Goal: Transaction & Acquisition: Purchase product/service

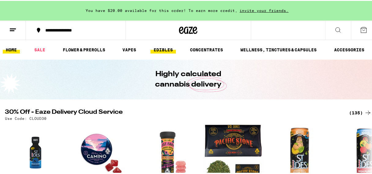
click at [164, 49] on link "EDIBLES" at bounding box center [162, 48] width 25 height 7
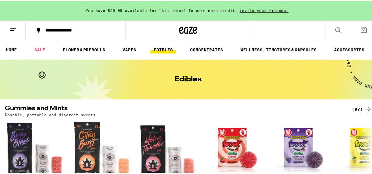
click at [66, 28] on div "**********" at bounding box center [78, 29] width 73 height 4
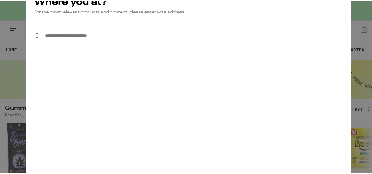
click at [12, 62] on div "**********" at bounding box center [188, 87] width 376 height 174
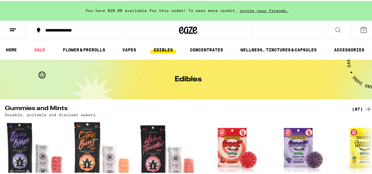
click at [11, 30] on line at bounding box center [12, 30] width 5 height 0
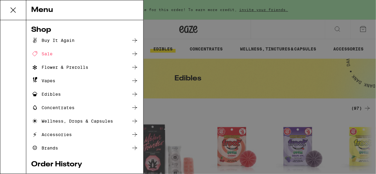
click at [55, 39] on div "Buy It Again" at bounding box center [52, 40] width 43 height 7
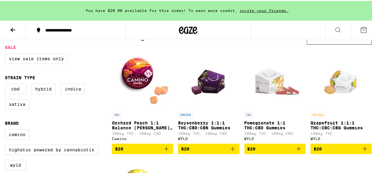
scroll to position [81, 0]
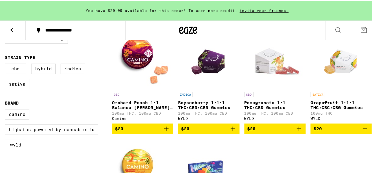
click at [231, 129] on icon "Add to bag" at bounding box center [232, 127] width 7 height 7
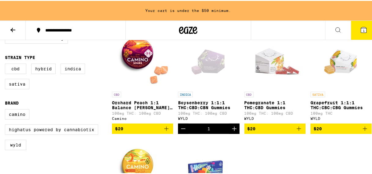
click at [231, 129] on icon "Increment" at bounding box center [234, 127] width 7 height 7
click at [182, 130] on icon "Decrement" at bounding box center [183, 127] width 7 height 7
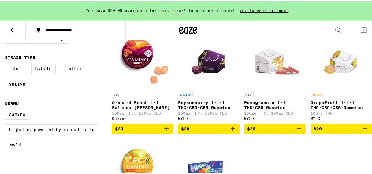
click at [231, 130] on icon "Add to bag" at bounding box center [232, 127] width 7 height 7
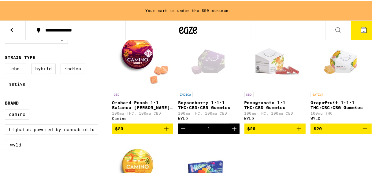
click at [231, 130] on icon "Increment" at bounding box center [234, 127] width 7 height 7
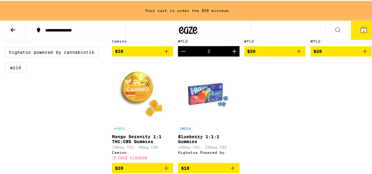
scroll to position [167, 0]
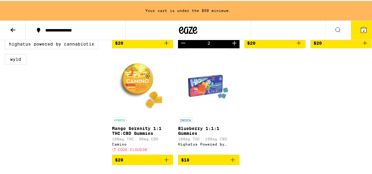
click at [231, 163] on icon "Add to bag" at bounding box center [232, 158] width 7 height 7
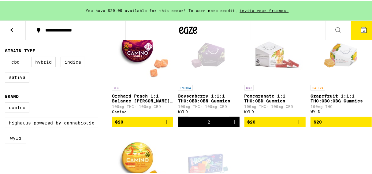
scroll to position [0, 0]
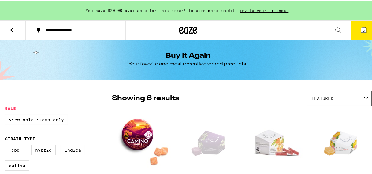
click at [61, 78] on div "Buy It Again Your favorite and most recently ordered products." at bounding box center [188, 59] width 376 height 40
click at [364, 97] on icon at bounding box center [366, 97] width 5 height 3
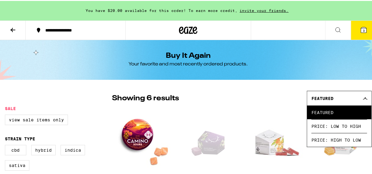
click at [293, 54] on div "Buy It Again Your favorite and most recently ordered products." at bounding box center [188, 59] width 235 height 40
click at [12, 29] on icon at bounding box center [12, 28] width 7 height 7
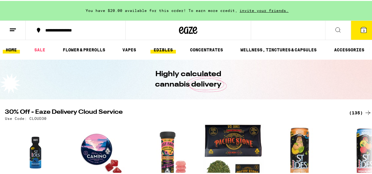
click at [161, 48] on link "EDIBLES" at bounding box center [162, 48] width 25 height 7
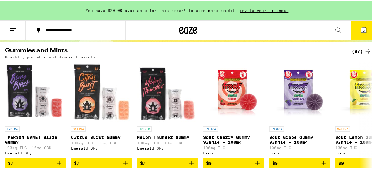
scroll to position [58, 0]
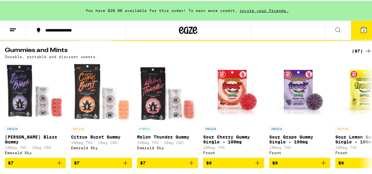
click at [365, 50] on icon at bounding box center [367, 50] width 5 height 4
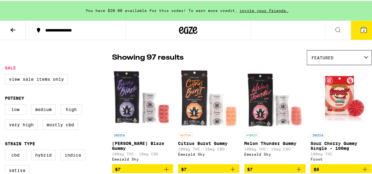
scroll to position [57, 0]
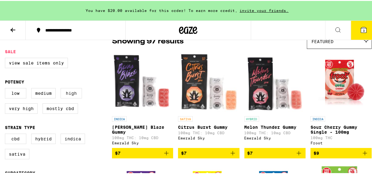
click at [71, 96] on label "High" at bounding box center [71, 92] width 21 height 10
click at [6, 88] on input "High" at bounding box center [6, 88] width 0 height 0
checkbox input "true"
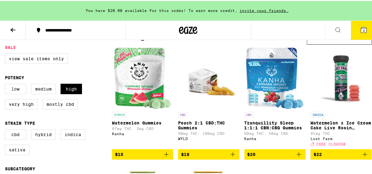
scroll to position [65, 0]
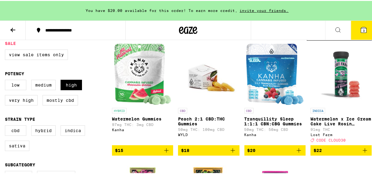
click at [295, 152] on icon "Add to bag" at bounding box center [298, 149] width 7 height 7
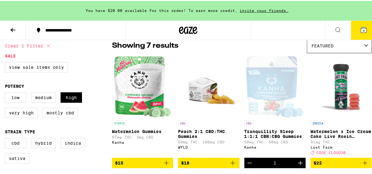
scroll to position [0, 0]
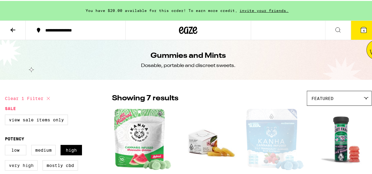
click at [13, 166] on label "Very High" at bounding box center [21, 164] width 33 height 10
click at [6, 145] on input "Very High" at bounding box center [6, 145] width 0 height 0
checkbox input "true"
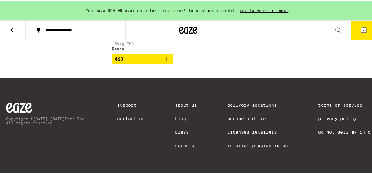
scroll to position [2710, 0]
click at [363, 29] on span "4" at bounding box center [364, 30] width 2 height 4
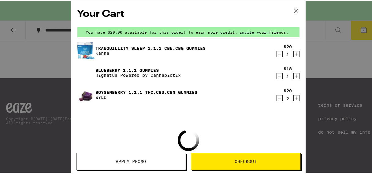
scroll to position [2705, 0]
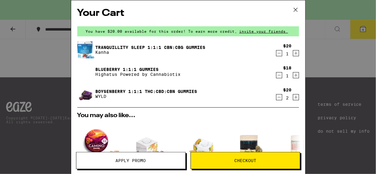
click at [296, 11] on icon at bounding box center [295, 9] width 9 height 9
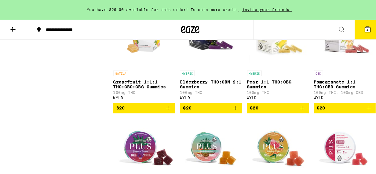
scroll to position [1904, 0]
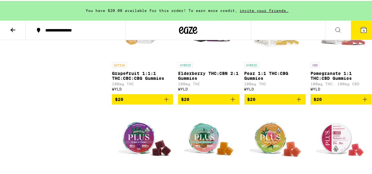
click at [361, 102] on icon "Add to bag" at bounding box center [364, 98] width 7 height 7
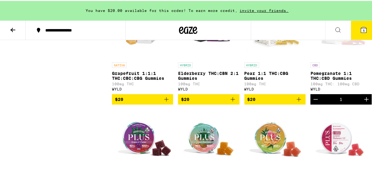
click at [363, 28] on span "5" at bounding box center [364, 30] width 2 height 4
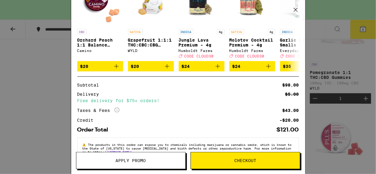
scroll to position [182, 0]
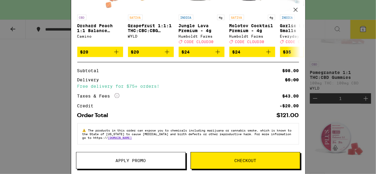
click at [239, 160] on span "Checkout" at bounding box center [246, 160] width 22 height 4
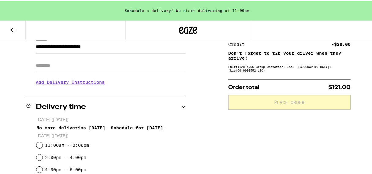
scroll to position [151, 0]
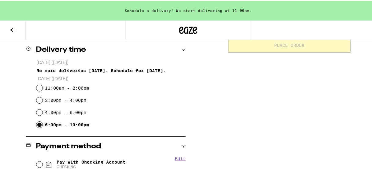
click at [38, 124] on input "6:00pm - 10:00pm" at bounding box center [39, 124] width 6 height 6
radio input "true"
click at [37, 112] on input "4:00pm - 6:00pm" at bounding box center [39, 112] width 6 height 6
radio input "true"
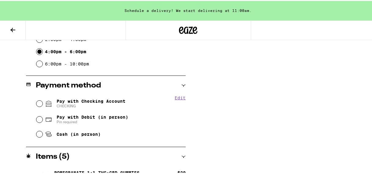
scroll to position [232, 0]
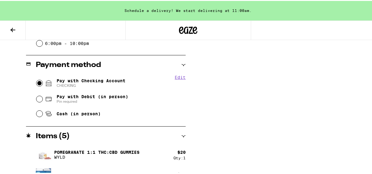
click at [38, 82] on input "Pay with Checking Account CHECKING" at bounding box center [39, 82] width 6 height 6
radio input "true"
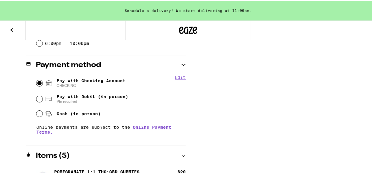
click at [176, 76] on button "Edit" at bounding box center [180, 76] width 11 height 5
click at [132, 91] on div "Pay with Debit (in person) Pin required" at bounding box center [111, 98] width 150 height 16
click at [38, 98] on input "Pay with Debit (in person) Pin required" at bounding box center [39, 98] width 6 height 6
radio input "true"
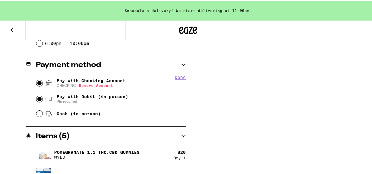
click at [37, 83] on input "Pay with Checking Account CHECKING Remove Account" at bounding box center [39, 82] width 6 height 6
radio input "true"
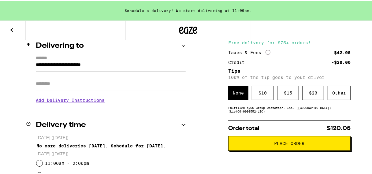
scroll to position [76, 0]
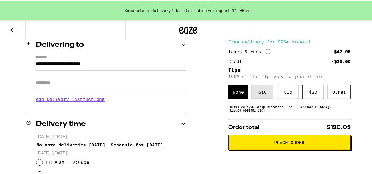
click at [258, 90] on div "$ 10" at bounding box center [263, 91] width 22 height 14
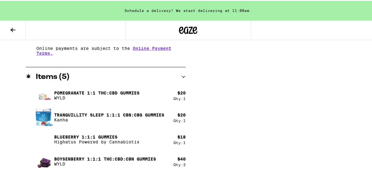
scroll to position [158, 0]
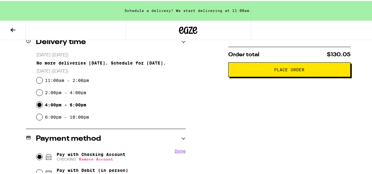
click at [291, 70] on span "Place Order" at bounding box center [289, 69] width 30 height 4
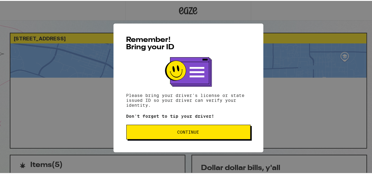
click at [180, 133] on span "Continue" at bounding box center [188, 131] width 22 height 4
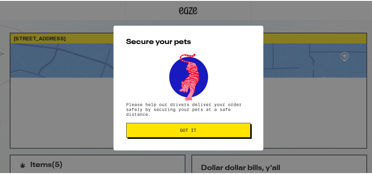
click at [179, 133] on button "Got it" at bounding box center [188, 129] width 124 height 15
